Goal: Find contact information: Find contact information

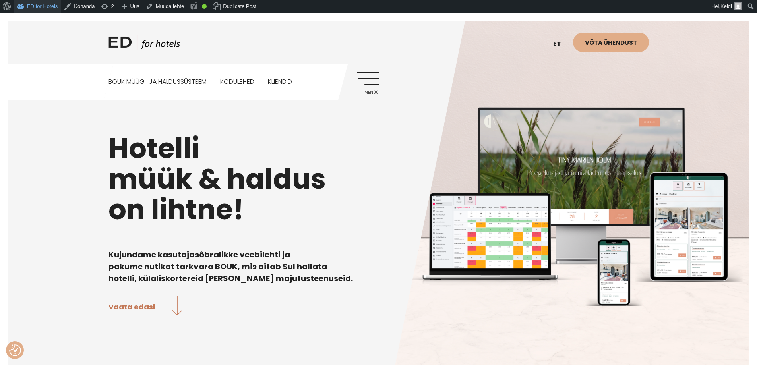
click at [42, 10] on link "ED for Hotels" at bounding box center [37, 6] width 47 height 13
click at [372, 88] on link "Menüü" at bounding box center [368, 83] width 22 height 22
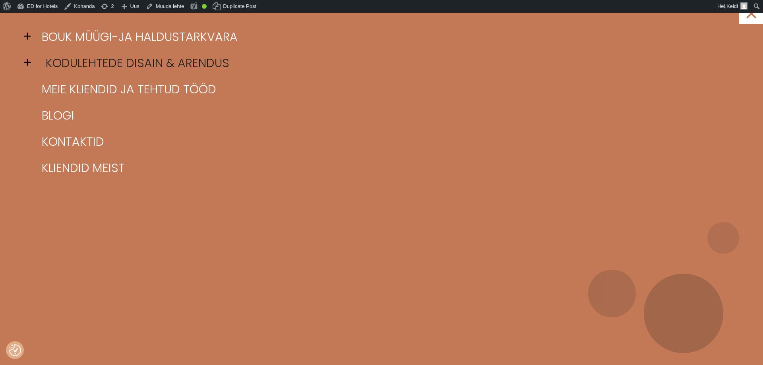
click at [62, 59] on link "Kodulehtede disain & arendus" at bounding box center [391, 63] width 703 height 26
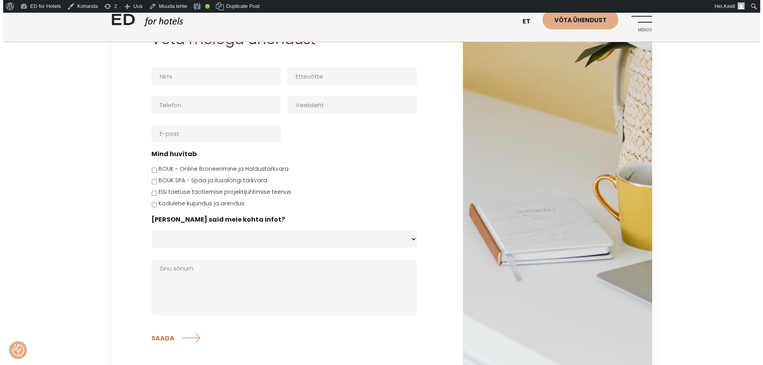
scroll to position [1947, 0]
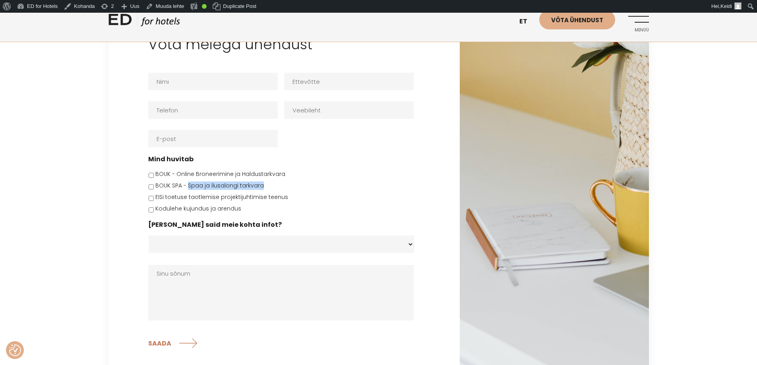
drag, startPoint x: 267, startPoint y: 174, endPoint x: 188, endPoint y: 178, distance: 78.8
click at [188, 182] on li "BOUK SPA - Spaa ja ilusalongi tarkvara" at bounding box center [284, 186] width 272 height 8
click at [642, 23] on link "Menüü" at bounding box center [638, 21] width 22 height 22
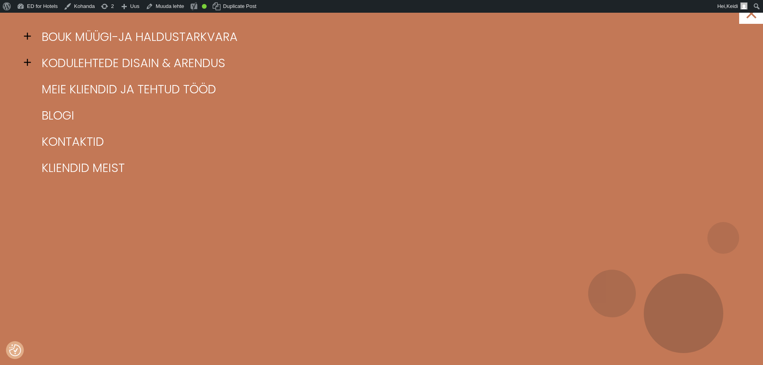
click at [30, 61] on span at bounding box center [30, 62] width 12 height 12
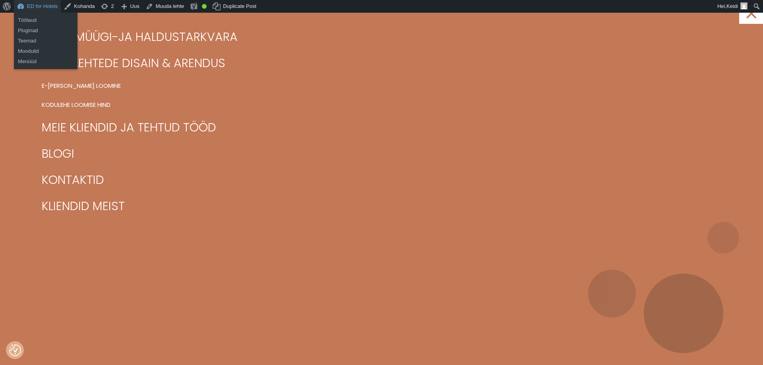
click at [39, 10] on link "ED for Hotels" at bounding box center [37, 6] width 47 height 13
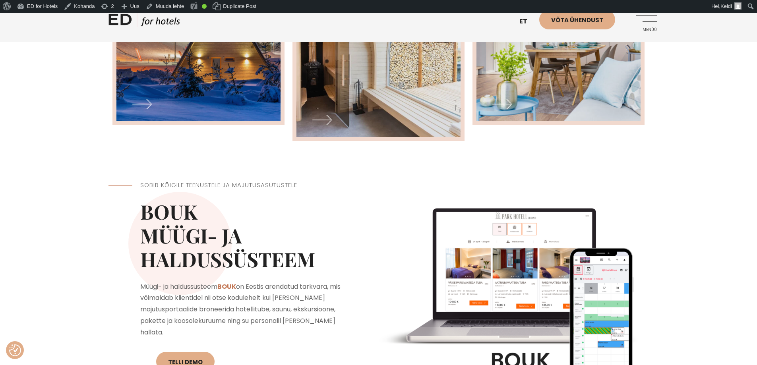
scroll to position [715, 0]
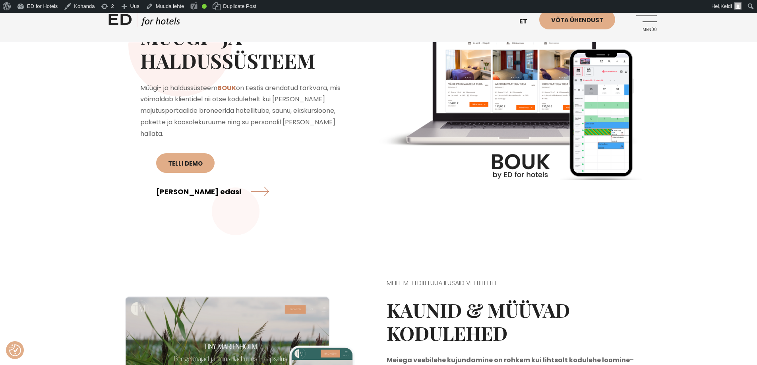
click at [269, 181] on link "Loe edasi" at bounding box center [212, 191] width 113 height 21
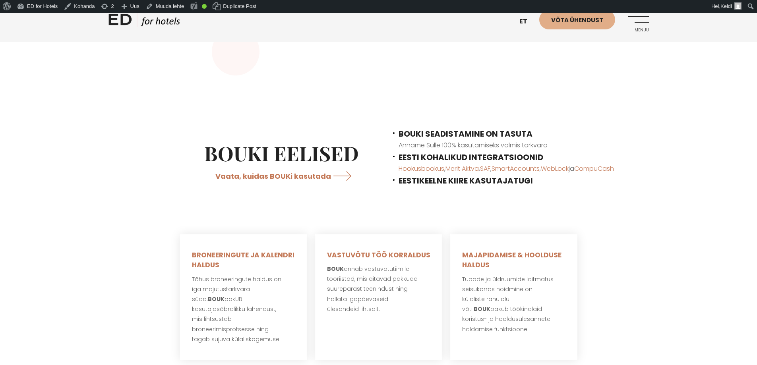
scroll to position [437, 0]
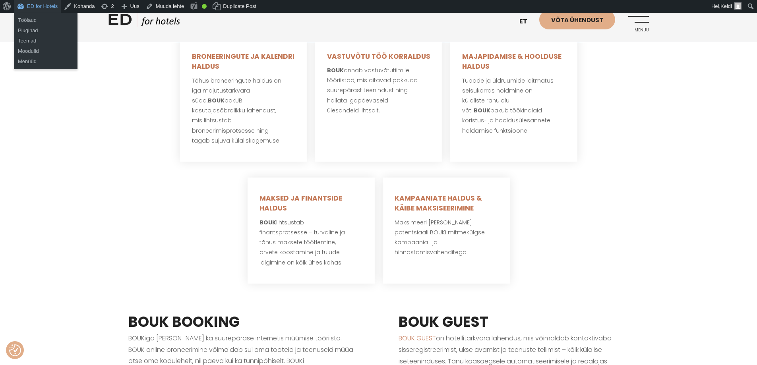
click at [48, 5] on link "ED for Hotels" at bounding box center [37, 6] width 47 height 13
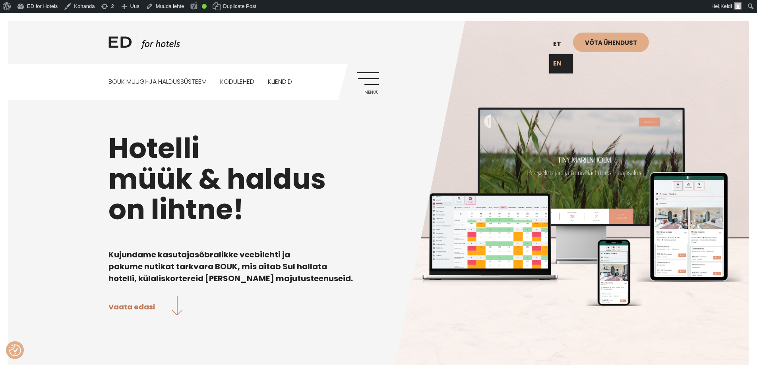
click at [559, 64] on link "EN" at bounding box center [561, 63] width 24 height 19
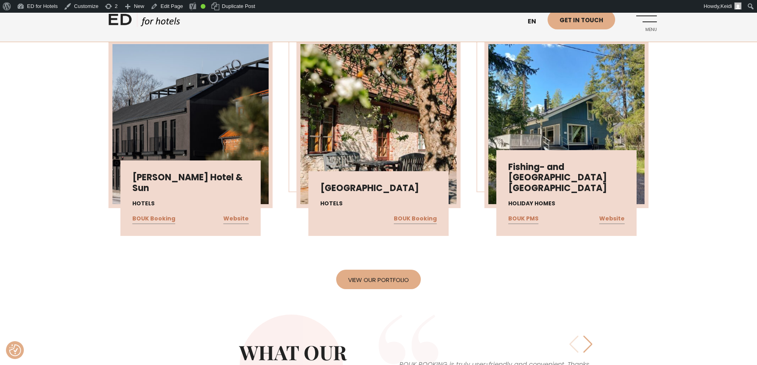
scroll to position [1600, 0]
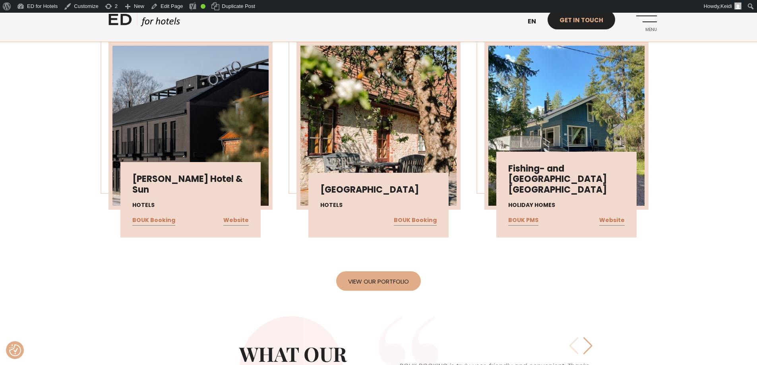
click at [573, 29] on link "Get in touch" at bounding box center [582, 19] width 68 height 19
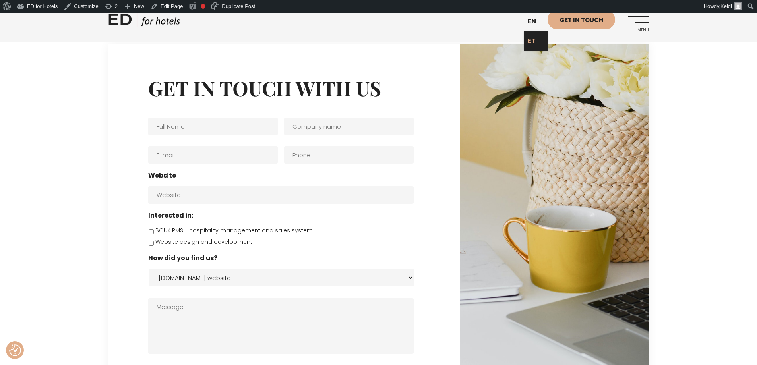
click at [533, 41] on link "ET" at bounding box center [536, 40] width 24 height 19
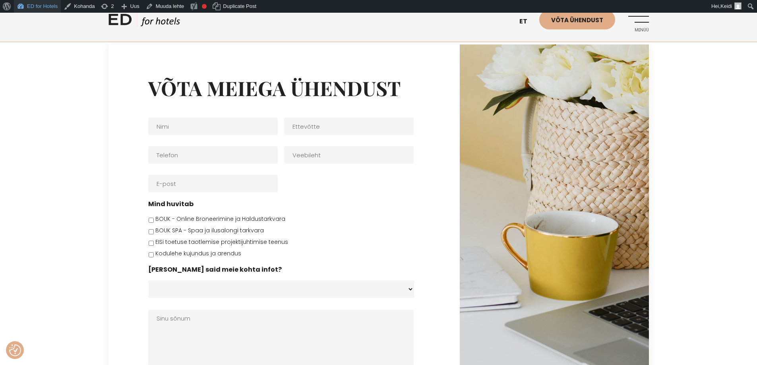
click at [33, 4] on link "ED for Hotels" at bounding box center [37, 6] width 47 height 13
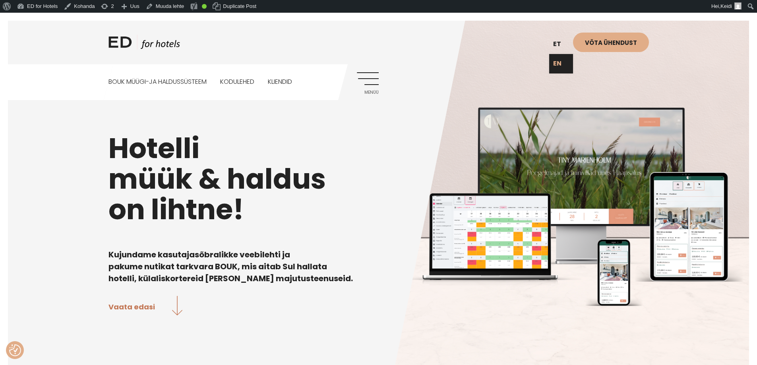
click at [562, 64] on link "EN" at bounding box center [561, 63] width 24 height 19
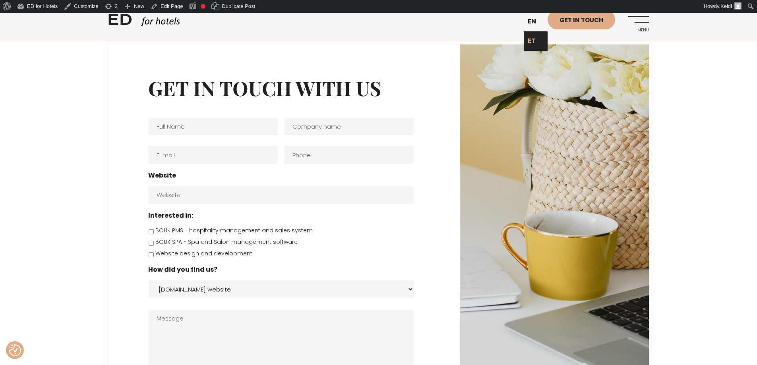
click at [534, 37] on link "ET" at bounding box center [536, 40] width 24 height 19
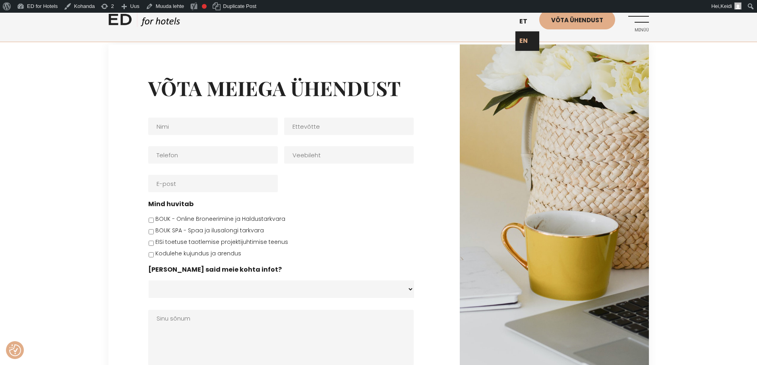
click at [525, 45] on link "EN" at bounding box center [527, 40] width 24 height 19
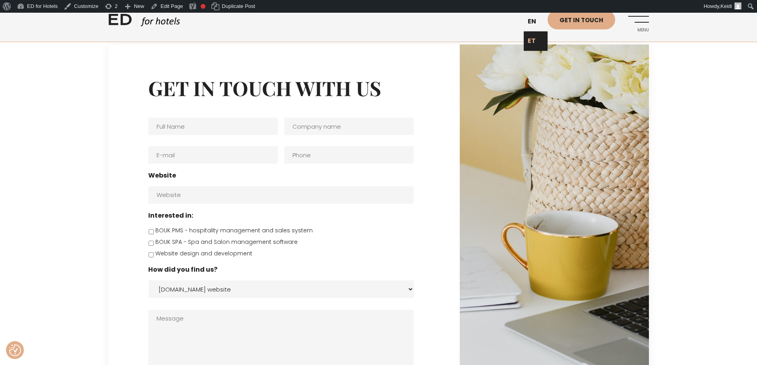
click at [534, 36] on link "ET" at bounding box center [536, 40] width 24 height 19
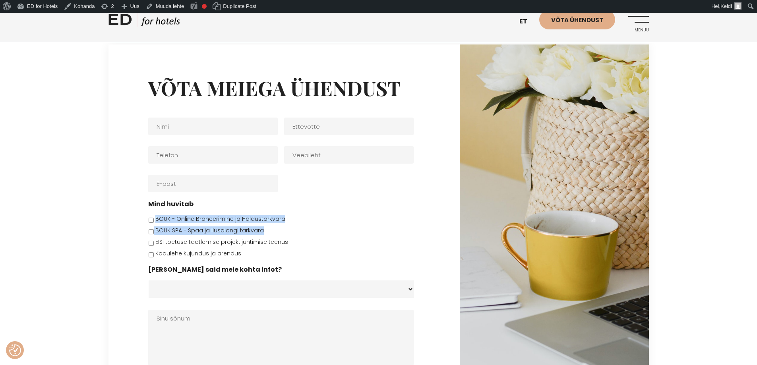
drag, startPoint x: 263, startPoint y: 230, endPoint x: 157, endPoint y: 216, distance: 107.5
click at [157, 216] on ul "BOUK - Online Broneerimine ja Haldustarkvara BOUK SPA - Spaa ja ilusalongi tark…" at bounding box center [284, 236] width 272 height 43
copy ul "BOUK - Online Broneerimine ja Haldustarkvara BOUK SPA - Spaa ja ilusalongi tark…"
click at [47, 10] on link "ED for Hotels" at bounding box center [37, 6] width 47 height 13
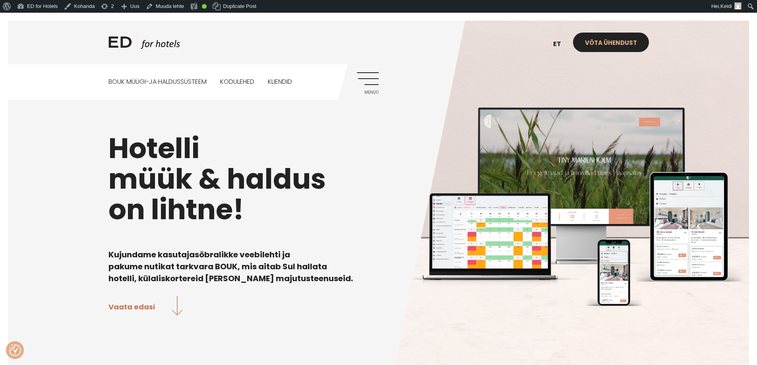
click at [612, 40] on link "Võta ühendust" at bounding box center [611, 42] width 76 height 19
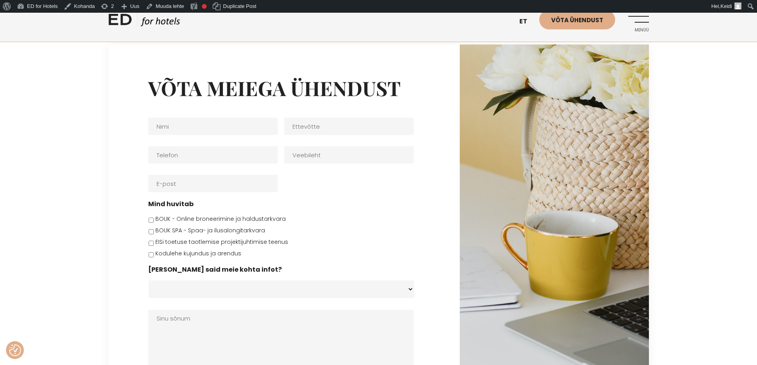
click at [320, 38] on div "ED HOTELS et EN Võta ühendust Menüü" at bounding box center [378, 21] width 540 height 42
click at [75, 109] on div "Võta meiega ühendust Nimi * Ettevõtte Telefon * Veebileht E-post * Mind huvitab…" at bounding box center [378, 237] width 757 height 384
